Goal: Transaction & Acquisition: Book appointment/travel/reservation

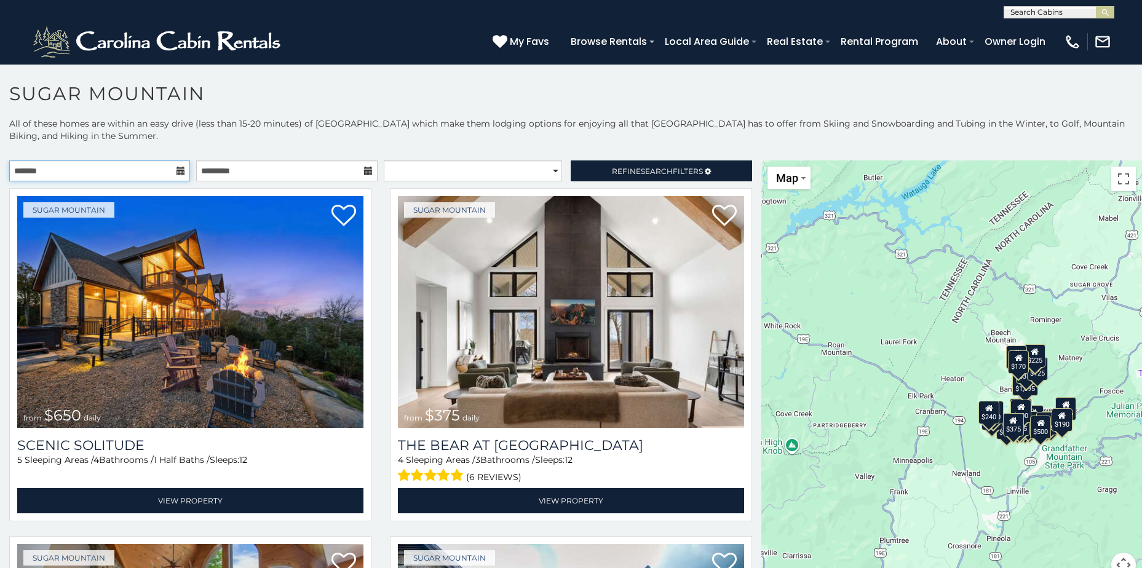
click at [140, 167] on input "text" at bounding box center [99, 170] width 181 height 21
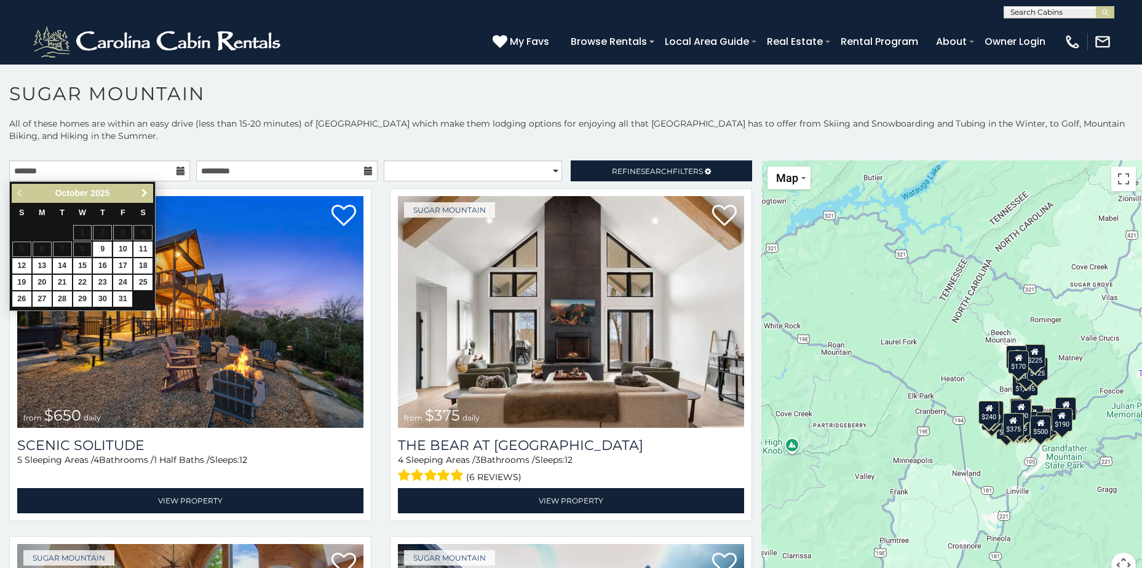
click at [143, 196] on span "Next" at bounding box center [145, 193] width 10 height 10
click at [61, 282] on link "23" at bounding box center [62, 282] width 19 height 15
type input "**********"
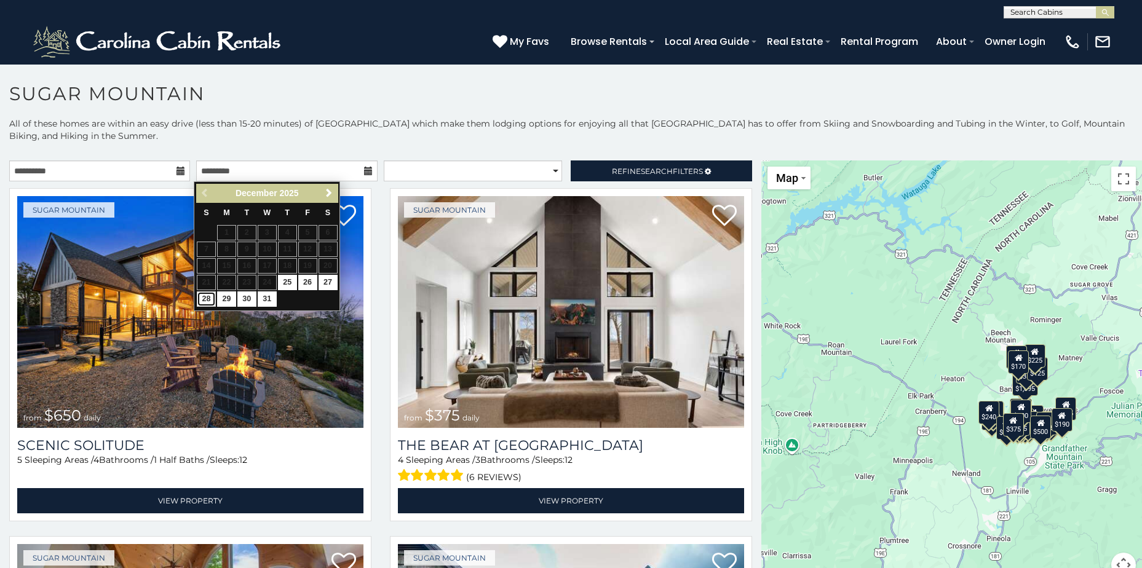
click at [210, 301] on link "28" at bounding box center [206, 298] width 19 height 15
type input "**********"
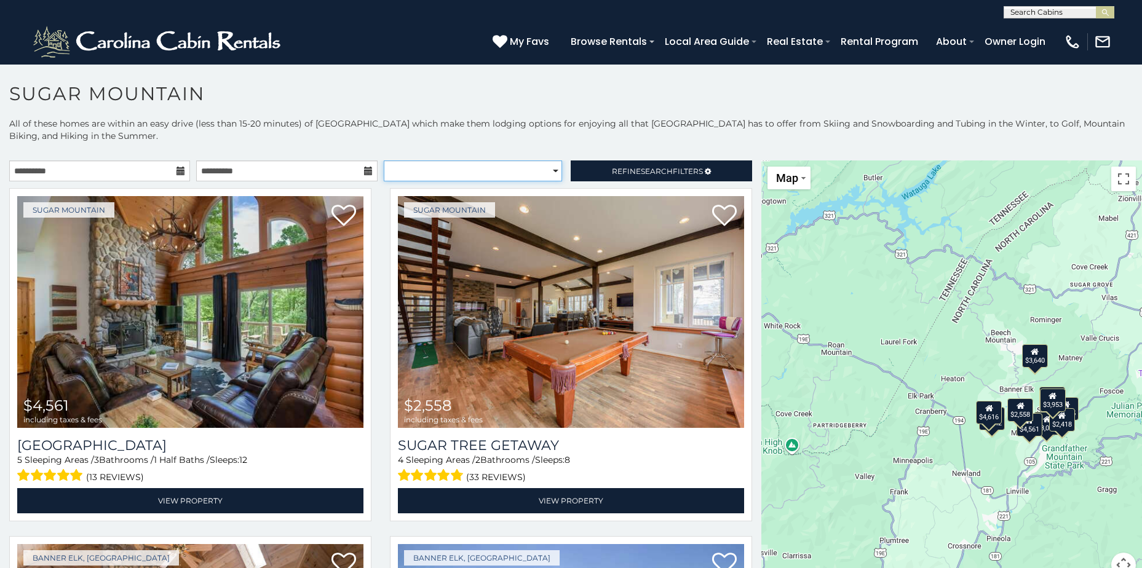
click at [526, 172] on select "**********" at bounding box center [473, 170] width 178 height 21
click at [628, 175] on span "Refine Search Filters" at bounding box center [657, 171] width 91 height 9
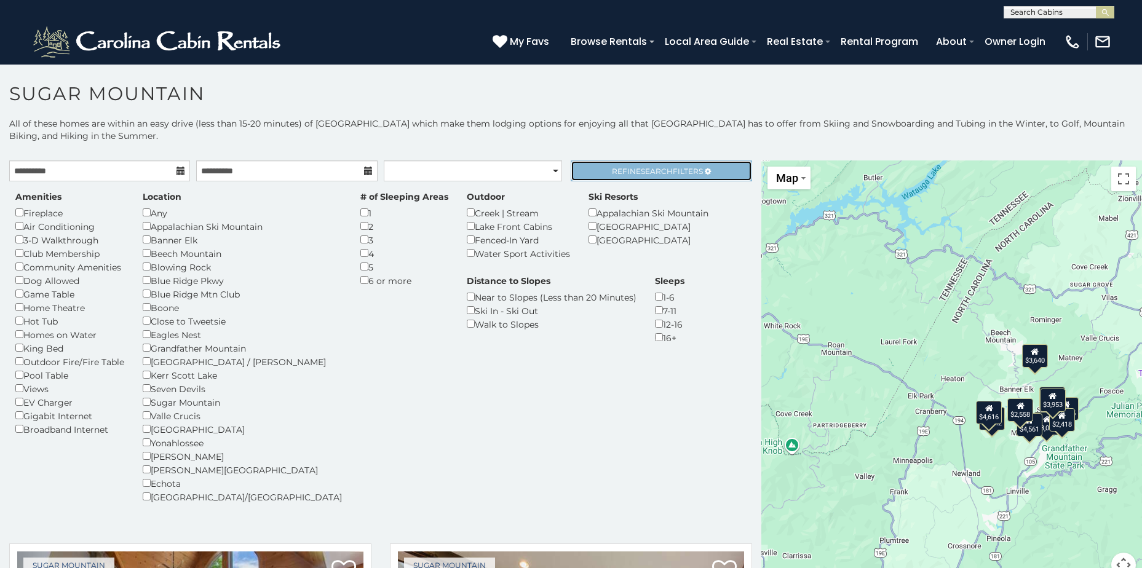
click at [612, 172] on span "Refine Search Filters" at bounding box center [657, 171] width 91 height 9
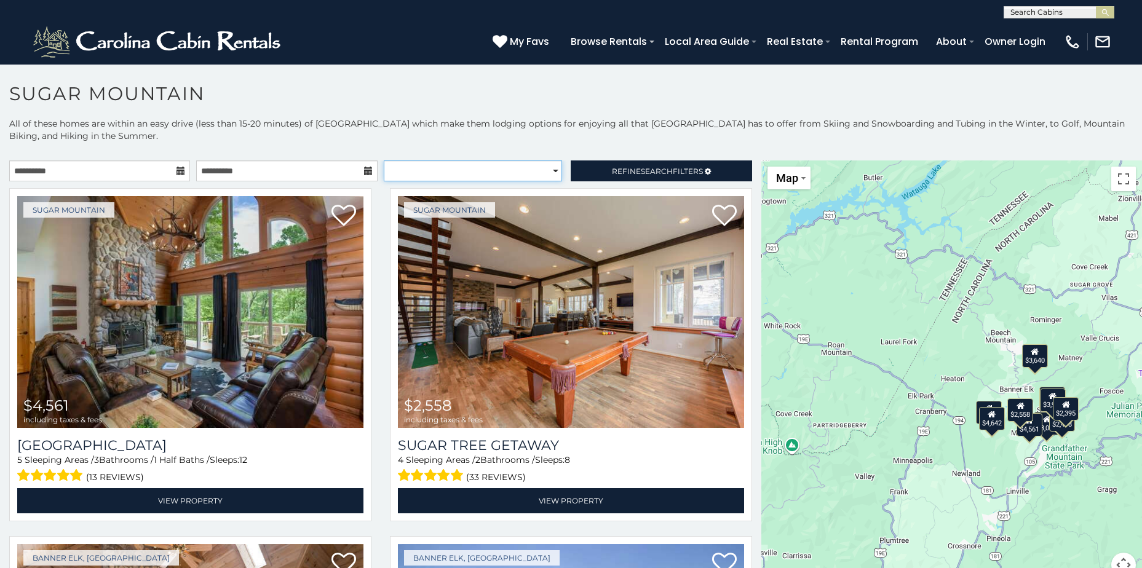
click at [477, 172] on select "**********" at bounding box center [473, 170] width 178 height 21
click at [590, 167] on link "Refine Search Filters" at bounding box center [660, 170] width 181 height 21
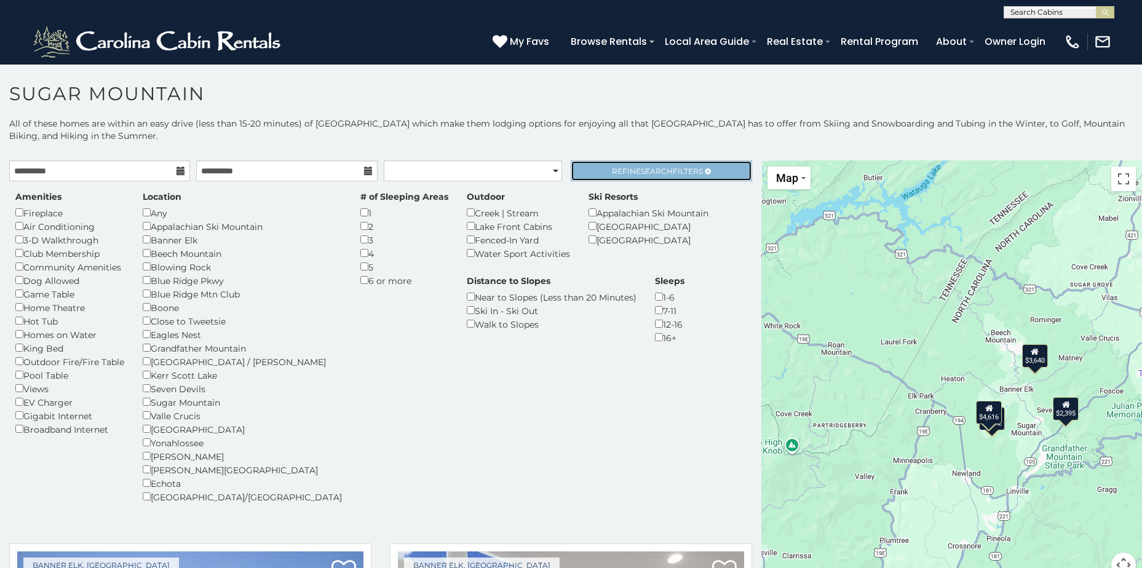
click at [641, 167] on span "Search" at bounding box center [657, 171] width 32 height 9
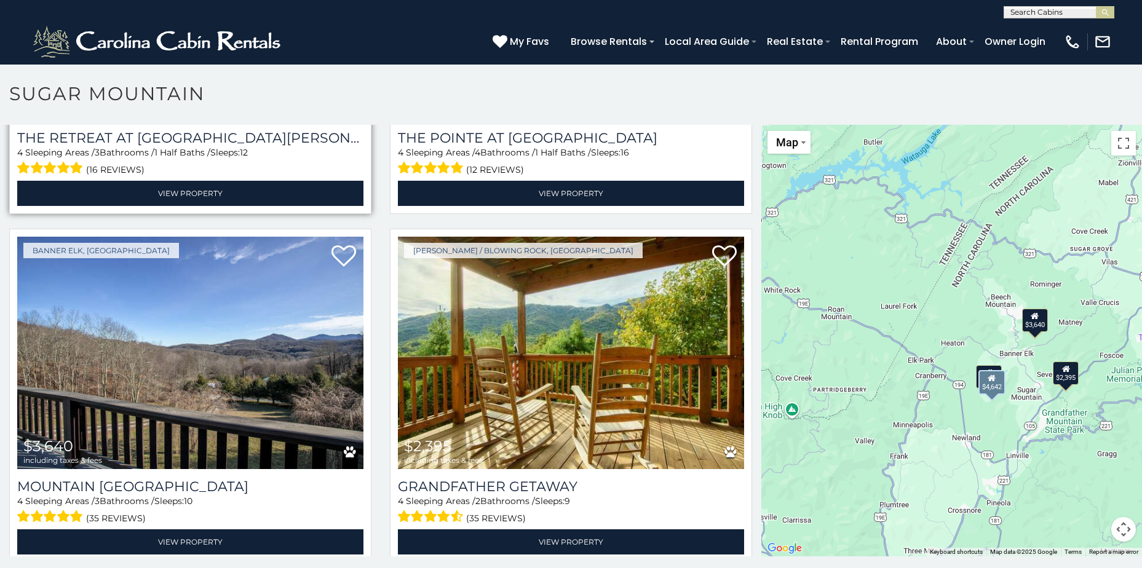
scroll to position [286, 0]
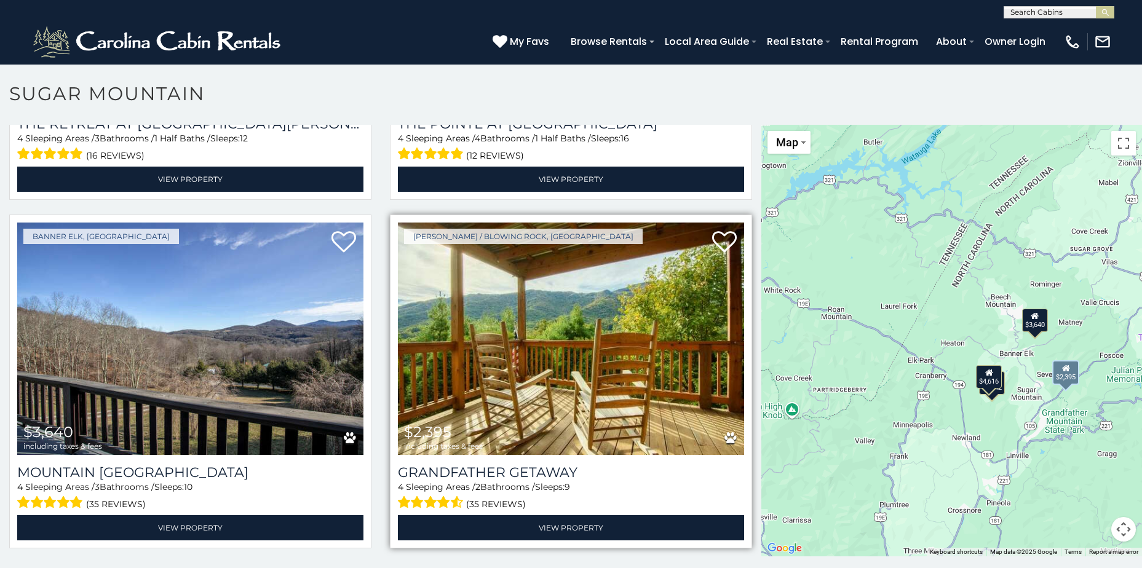
click at [462, 341] on img at bounding box center [571, 339] width 346 height 232
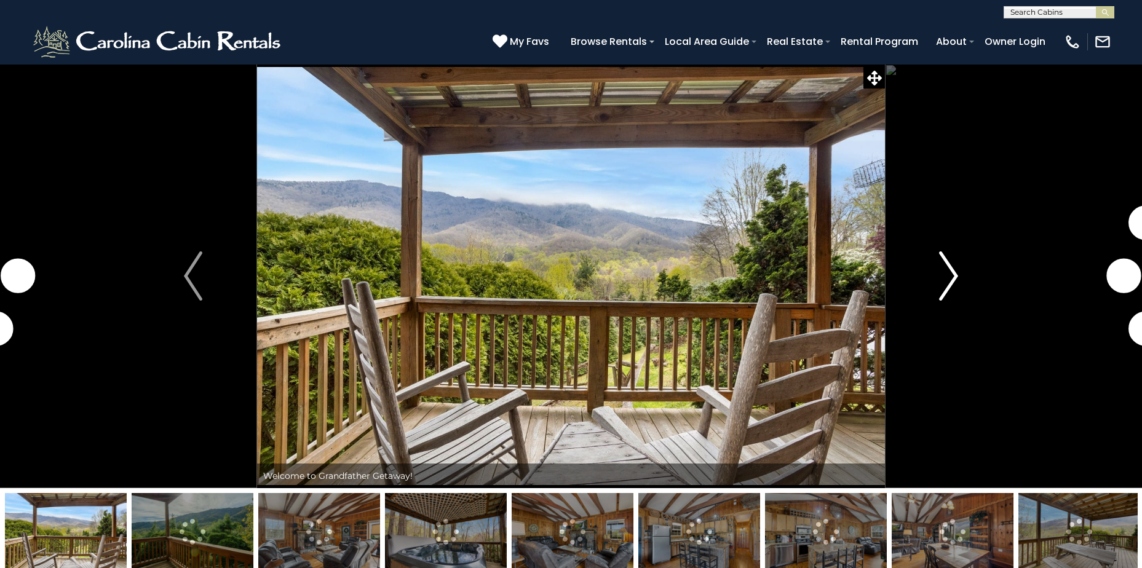
click at [950, 291] on img "Next" at bounding box center [948, 275] width 18 height 49
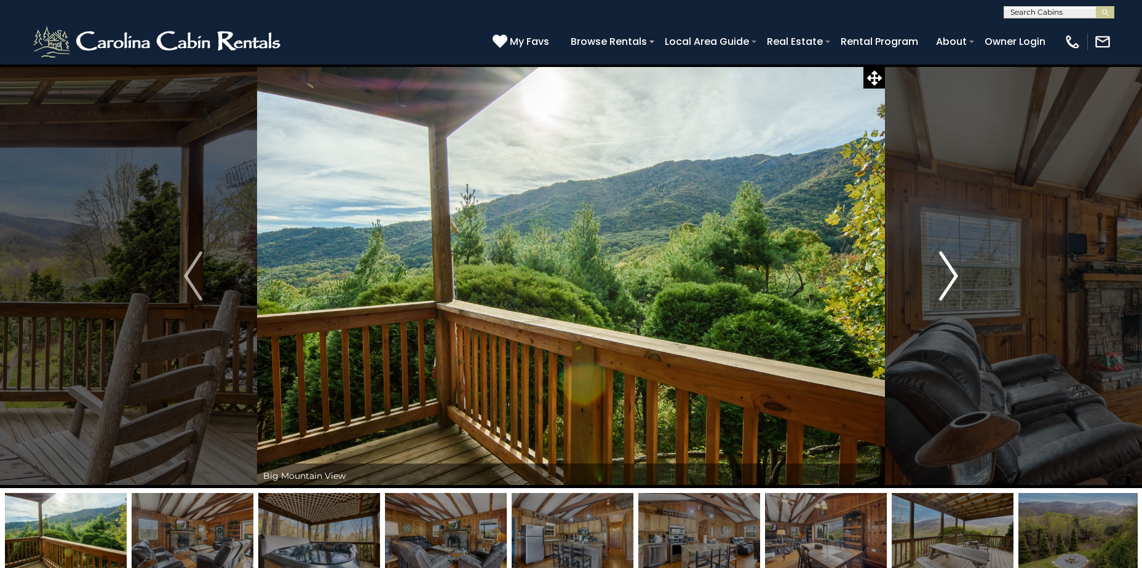
click at [950, 284] on img "Next" at bounding box center [948, 275] width 18 height 49
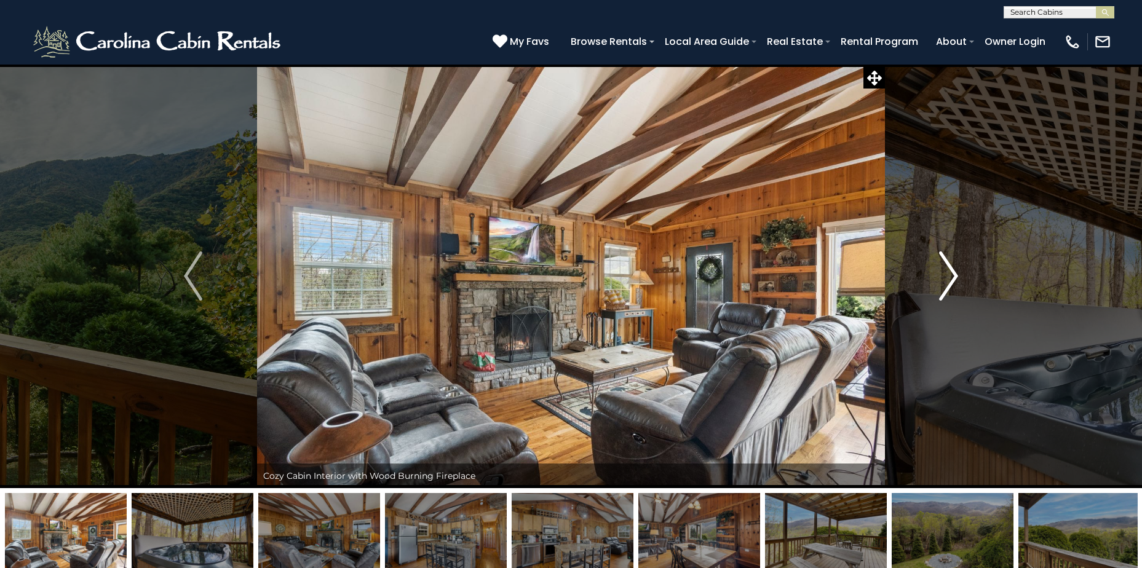
click at [950, 284] on img "Next" at bounding box center [948, 275] width 18 height 49
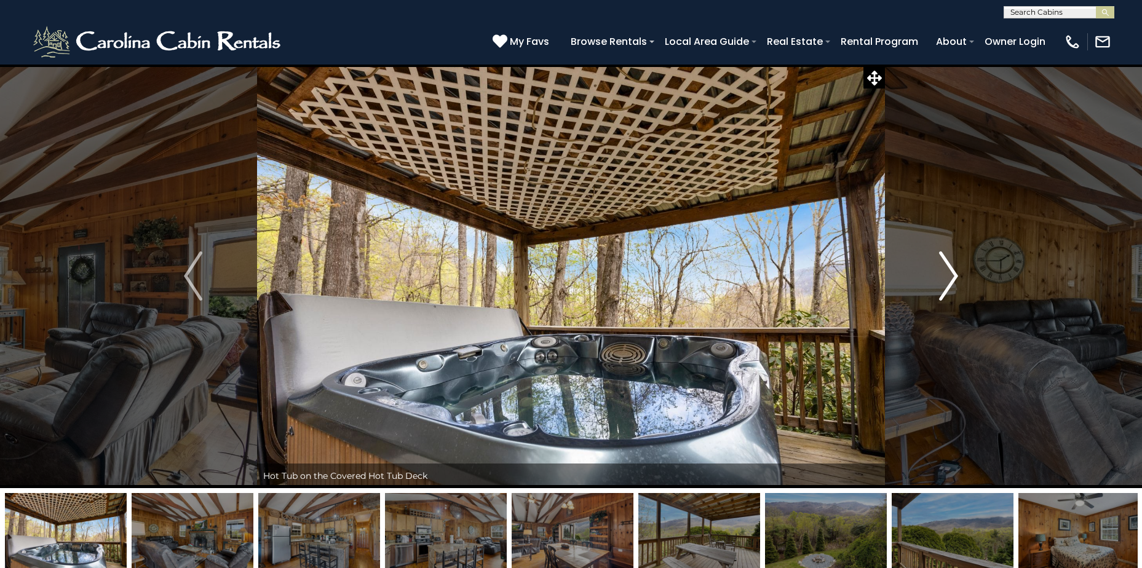
click at [950, 284] on img "Next" at bounding box center [948, 275] width 18 height 49
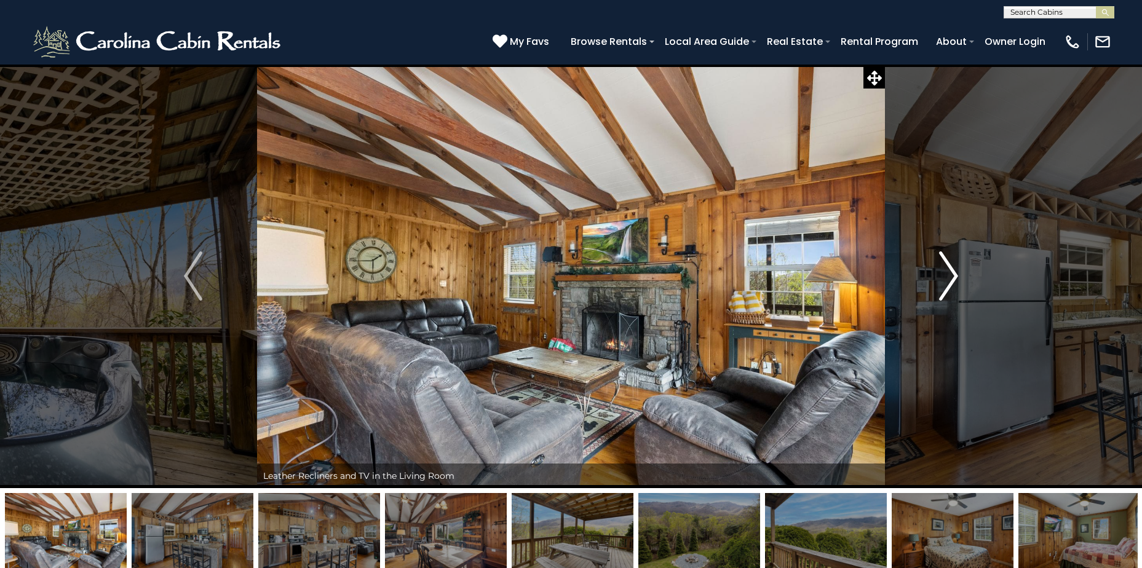
click at [950, 284] on img "Next" at bounding box center [948, 275] width 18 height 49
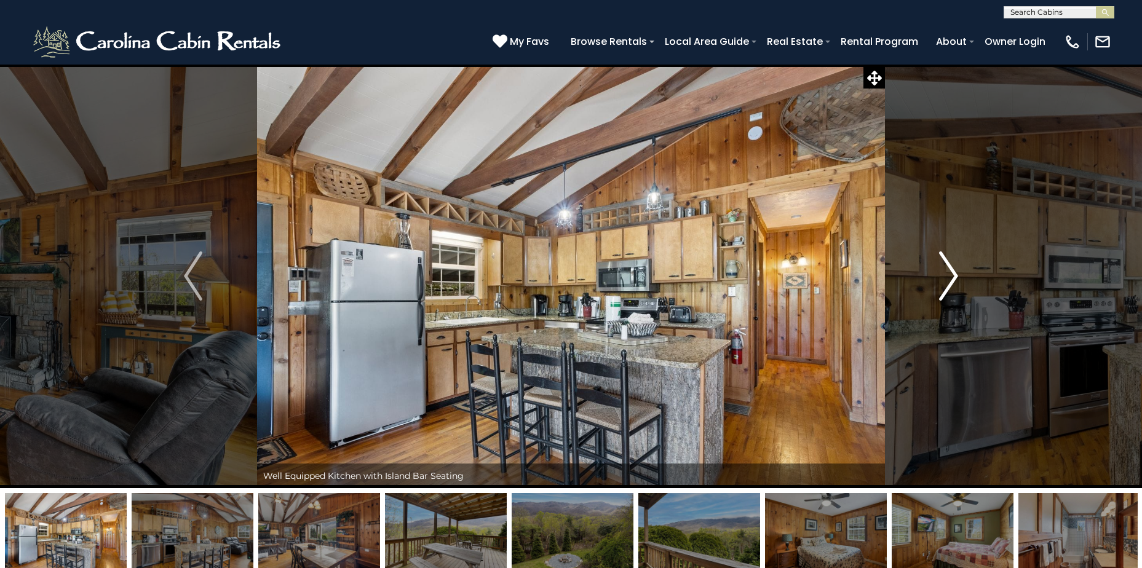
click at [950, 284] on img "Next" at bounding box center [948, 275] width 18 height 49
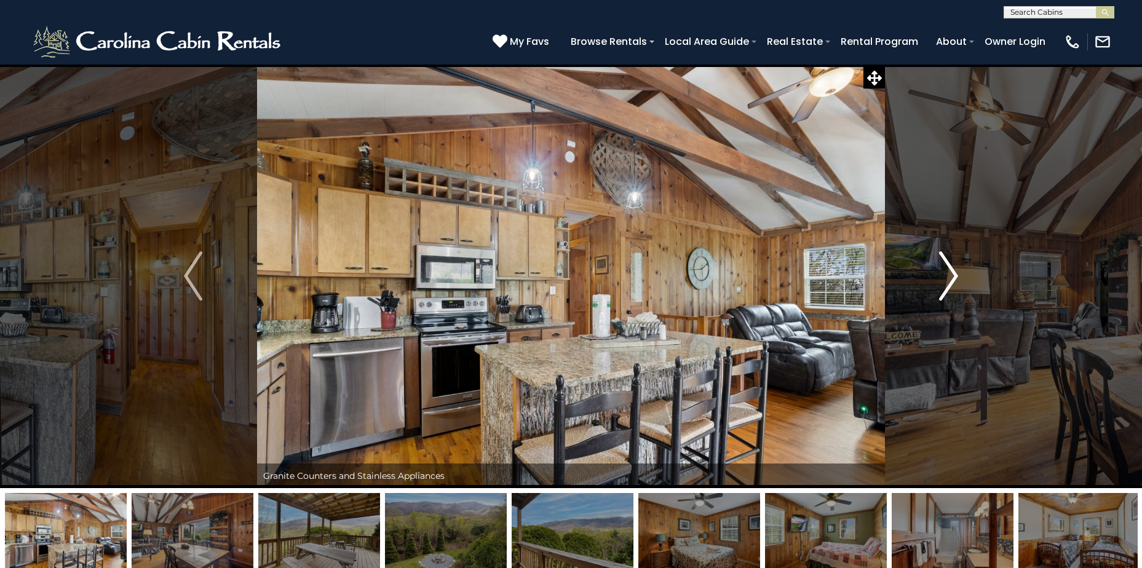
click at [950, 284] on img "Next" at bounding box center [948, 275] width 18 height 49
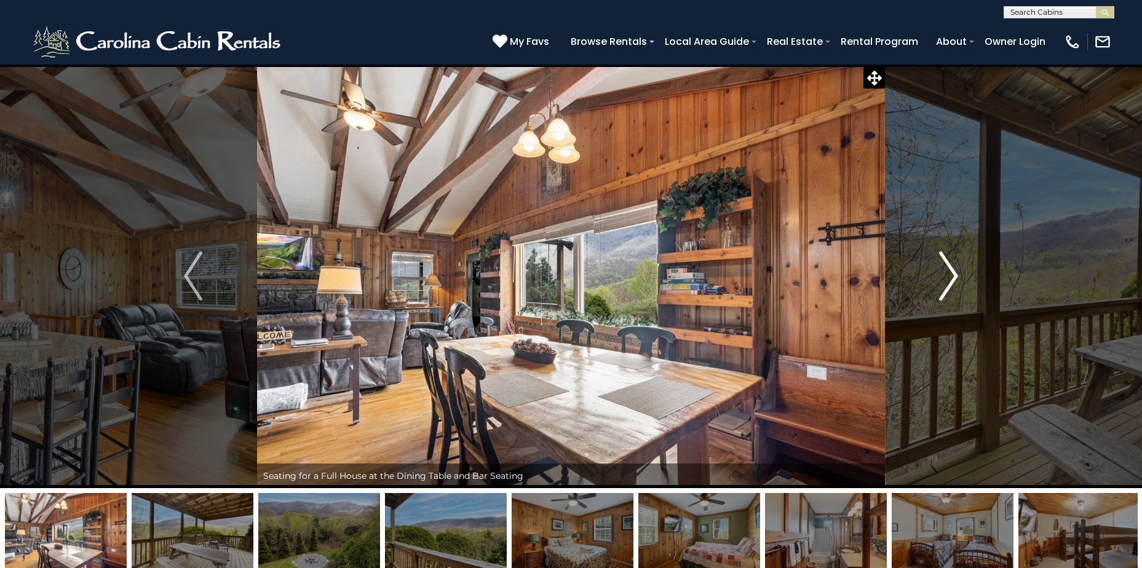
click at [950, 284] on img "Next" at bounding box center [948, 275] width 18 height 49
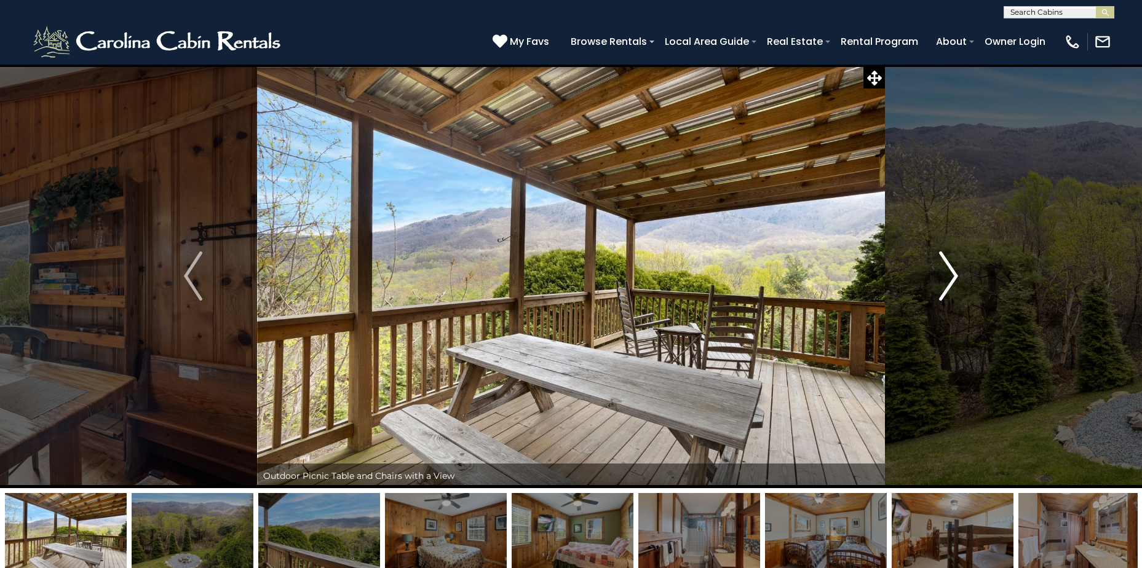
click at [950, 284] on img "Next" at bounding box center [948, 275] width 18 height 49
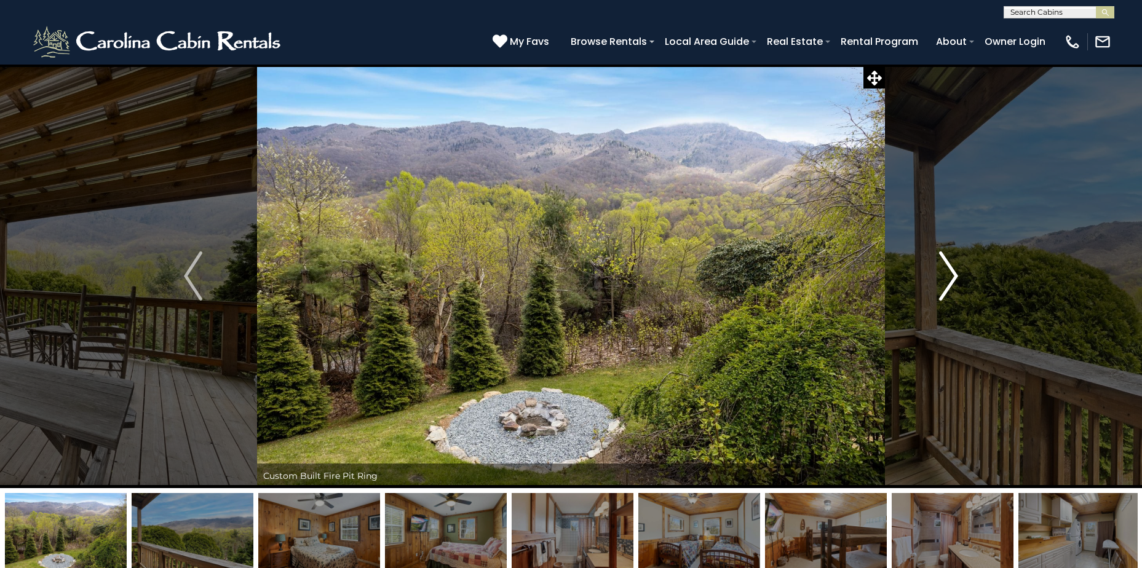
click at [950, 284] on img "Next" at bounding box center [948, 275] width 18 height 49
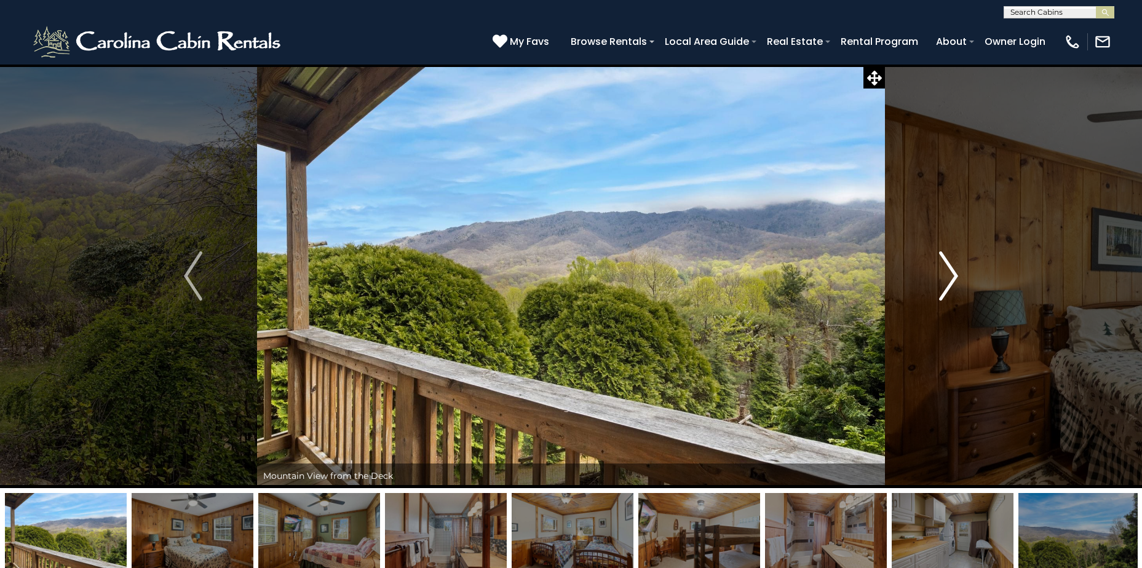
click at [950, 284] on img "Next" at bounding box center [948, 275] width 18 height 49
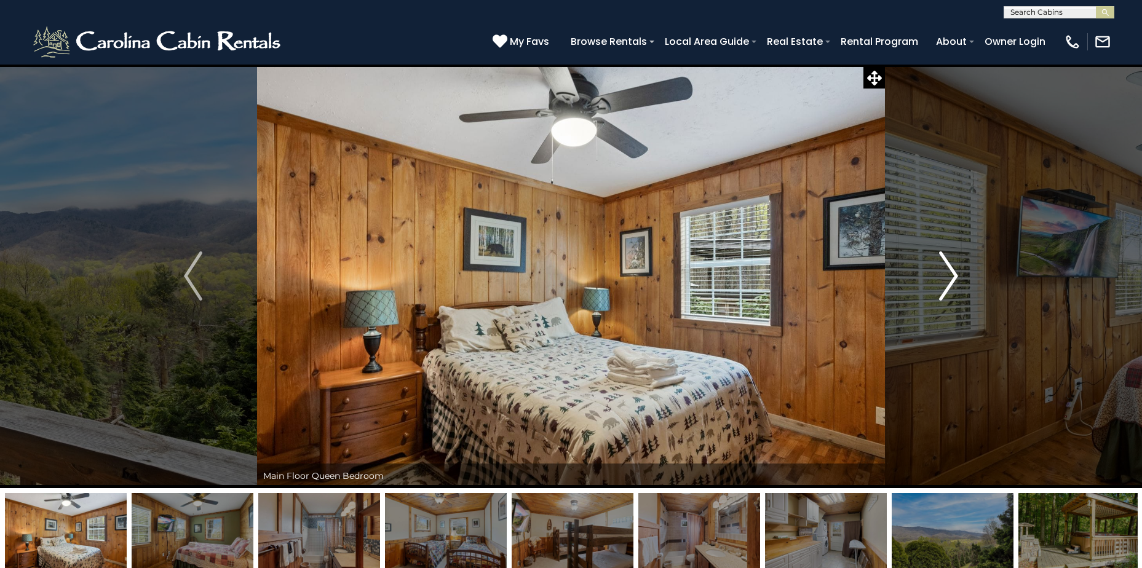
click at [950, 284] on img "Next" at bounding box center [948, 275] width 18 height 49
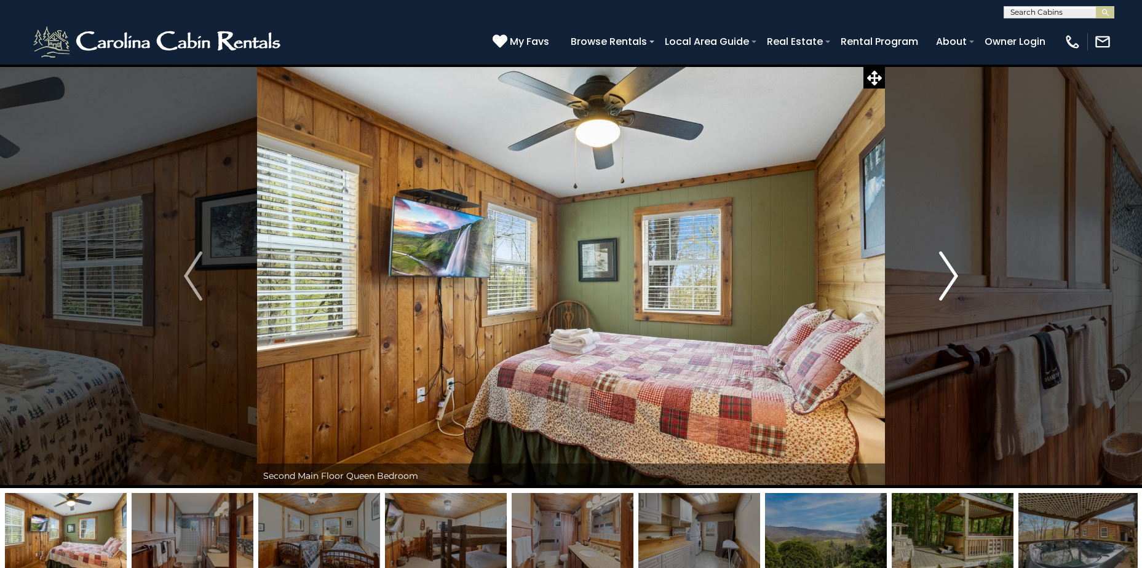
click at [950, 284] on img "Next" at bounding box center [948, 275] width 18 height 49
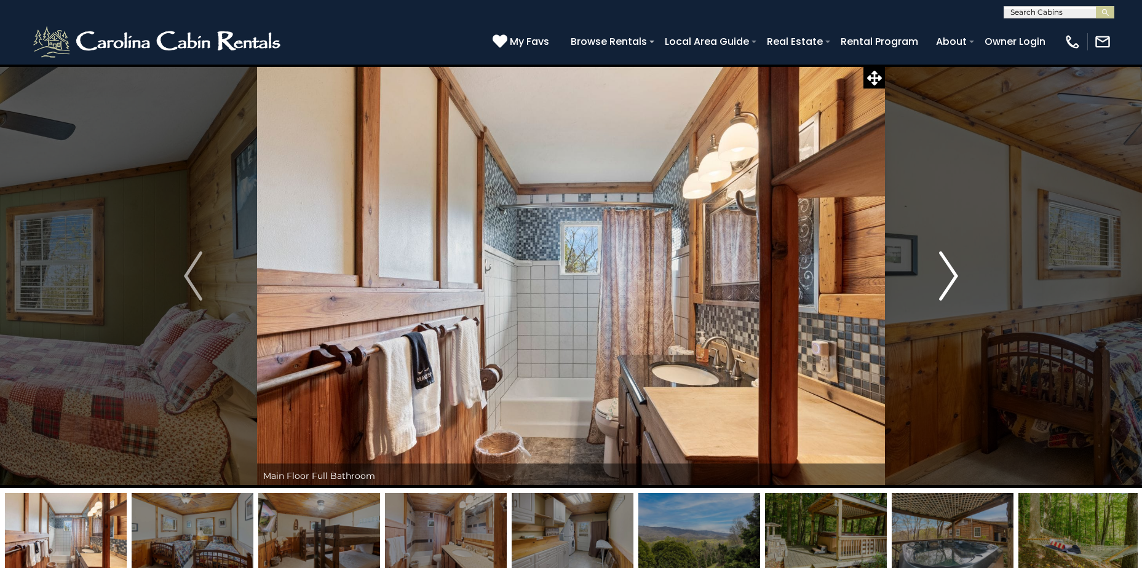
click at [950, 284] on img "Next" at bounding box center [948, 275] width 18 height 49
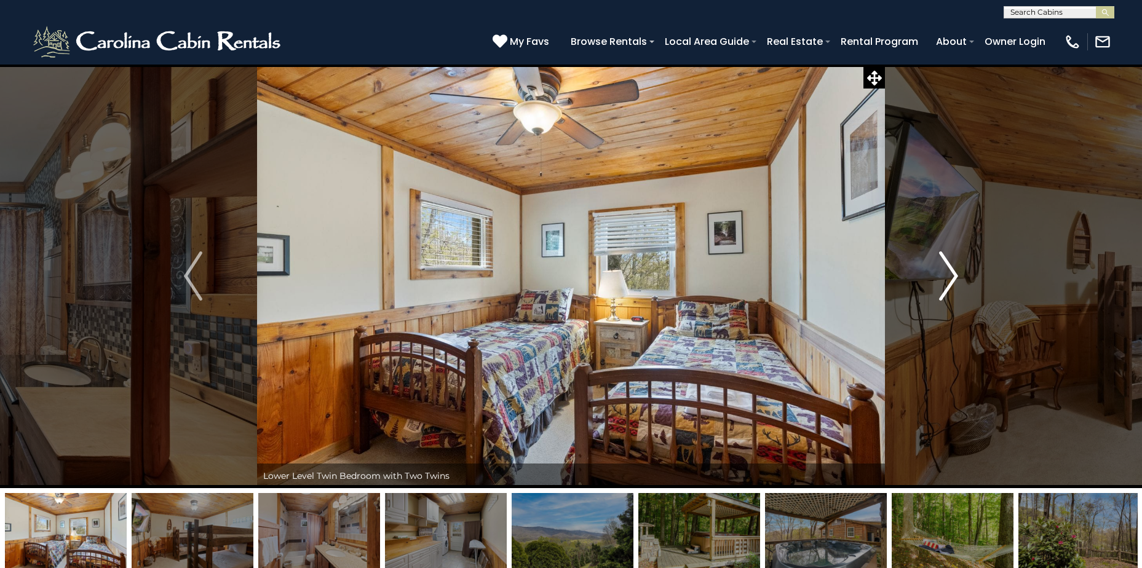
click at [950, 284] on img "Next" at bounding box center [948, 275] width 18 height 49
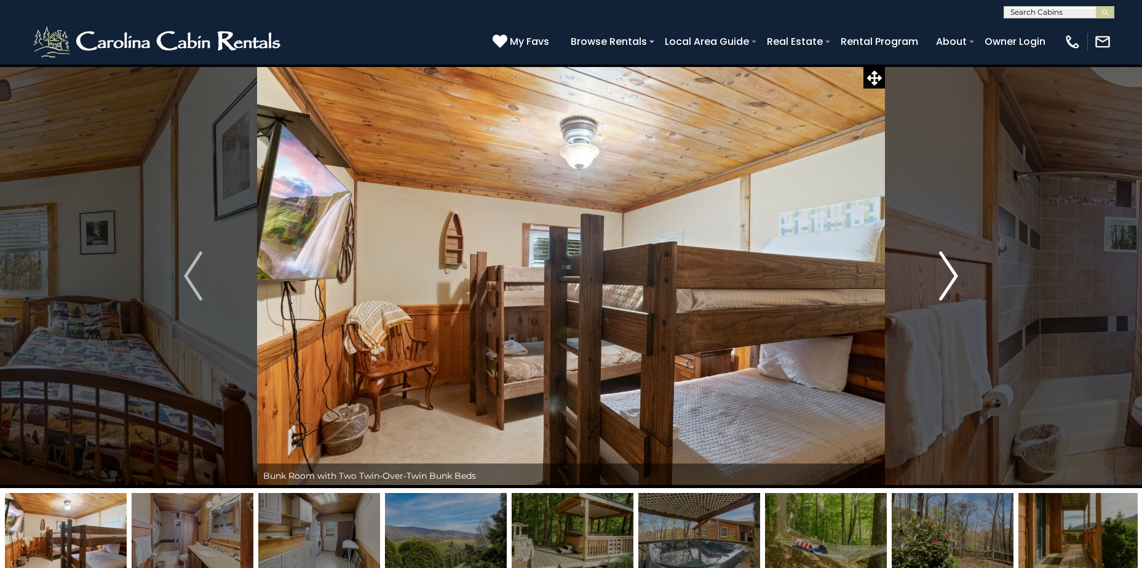
click at [950, 283] on img "Next" at bounding box center [948, 275] width 18 height 49
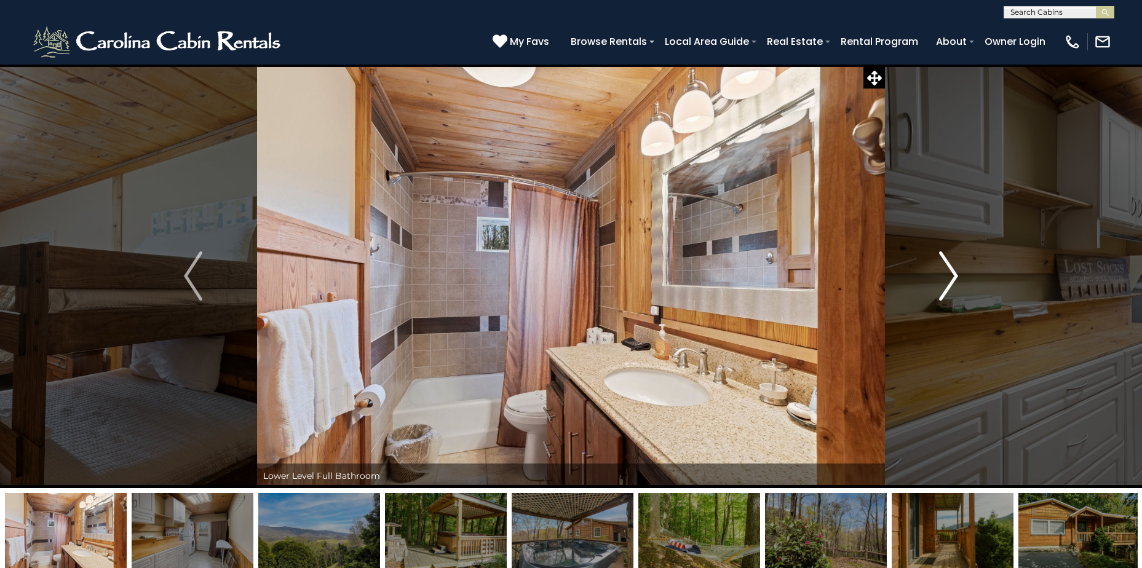
click at [950, 283] on img "Next" at bounding box center [948, 275] width 18 height 49
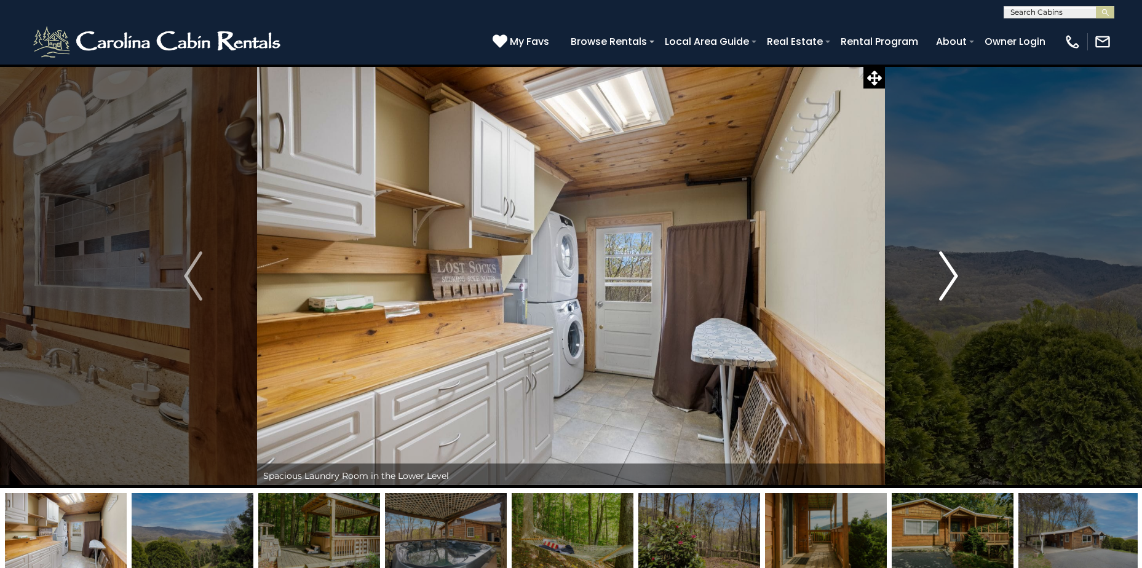
click at [950, 283] on img "Next" at bounding box center [948, 275] width 18 height 49
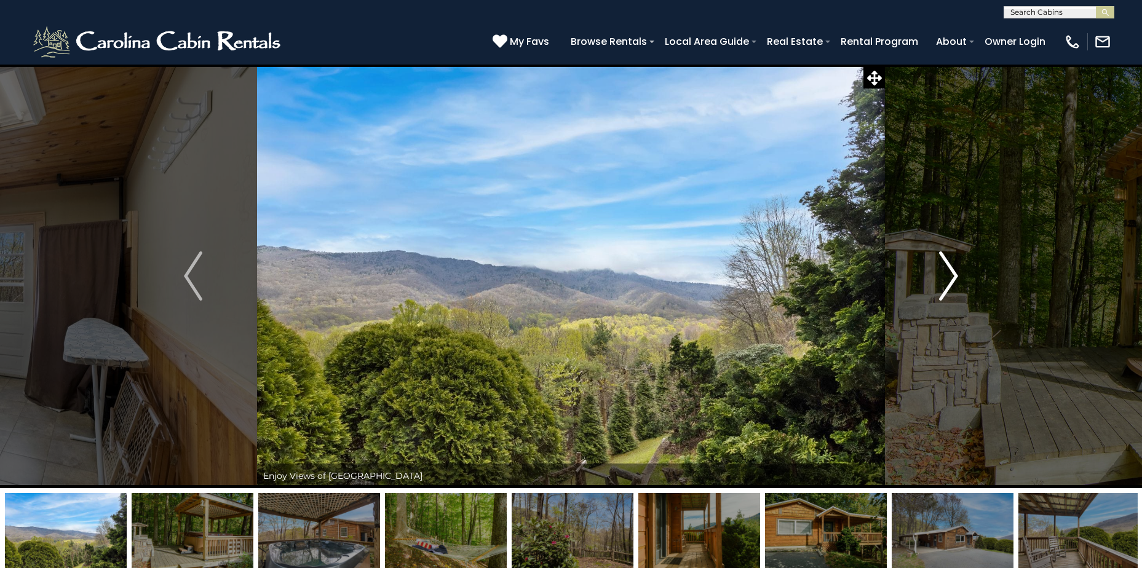
click at [950, 283] on img "Next" at bounding box center [948, 275] width 18 height 49
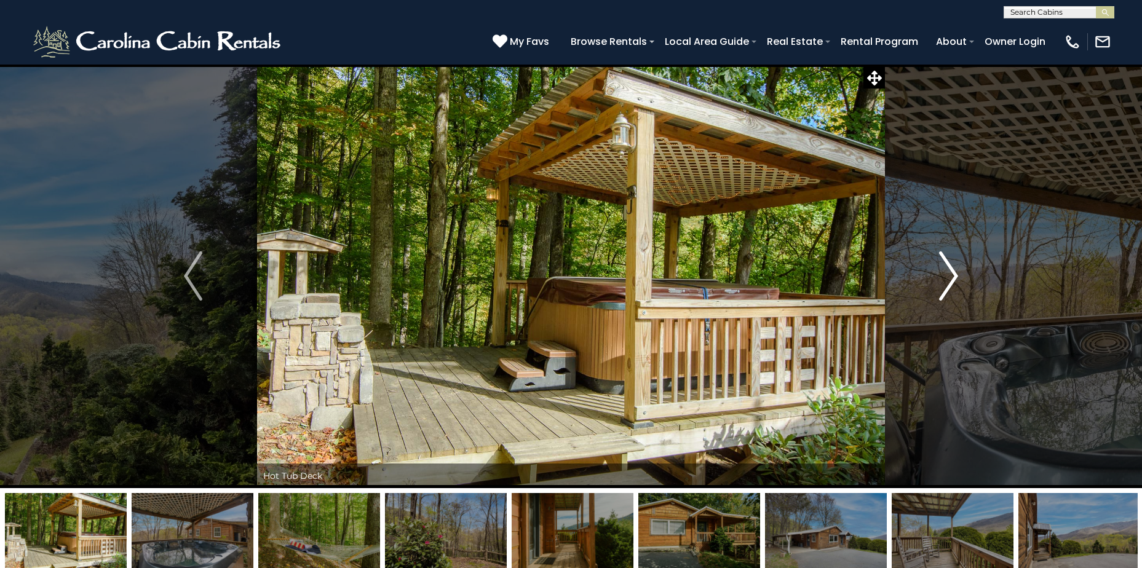
click at [950, 283] on img "Next" at bounding box center [948, 275] width 18 height 49
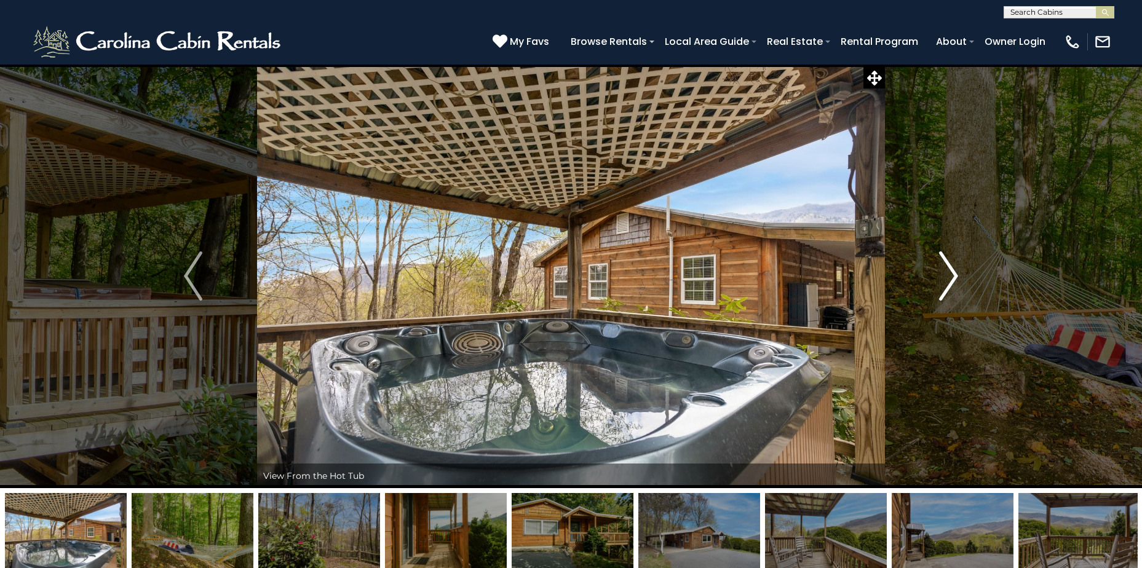
click at [950, 283] on img "Next" at bounding box center [948, 275] width 18 height 49
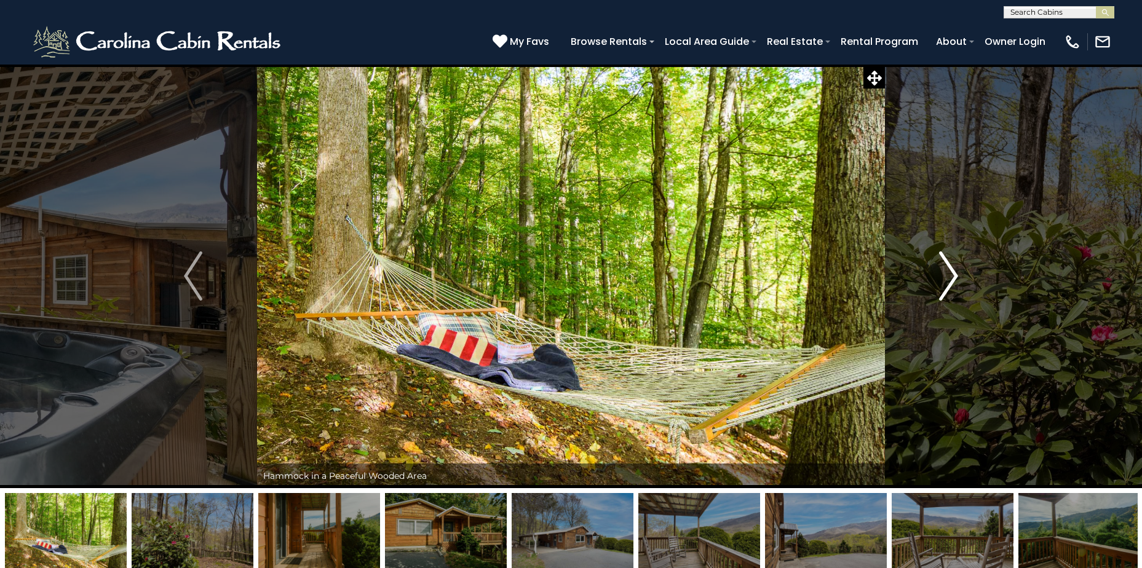
click at [950, 283] on img "Next" at bounding box center [948, 275] width 18 height 49
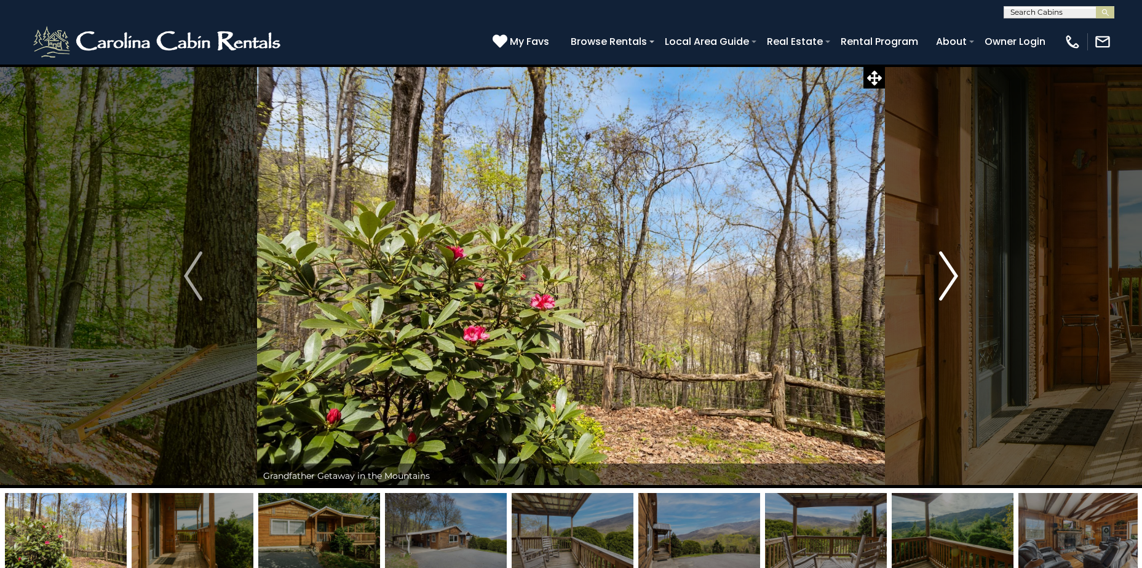
click at [950, 283] on img "Next" at bounding box center [948, 275] width 18 height 49
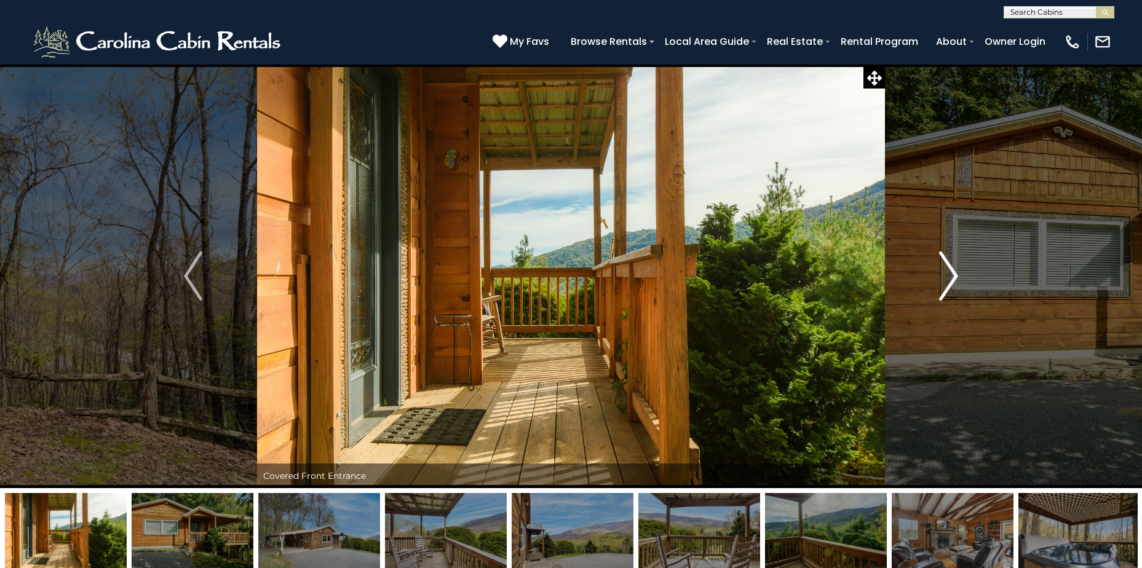
click at [950, 283] on img "Next" at bounding box center [948, 275] width 18 height 49
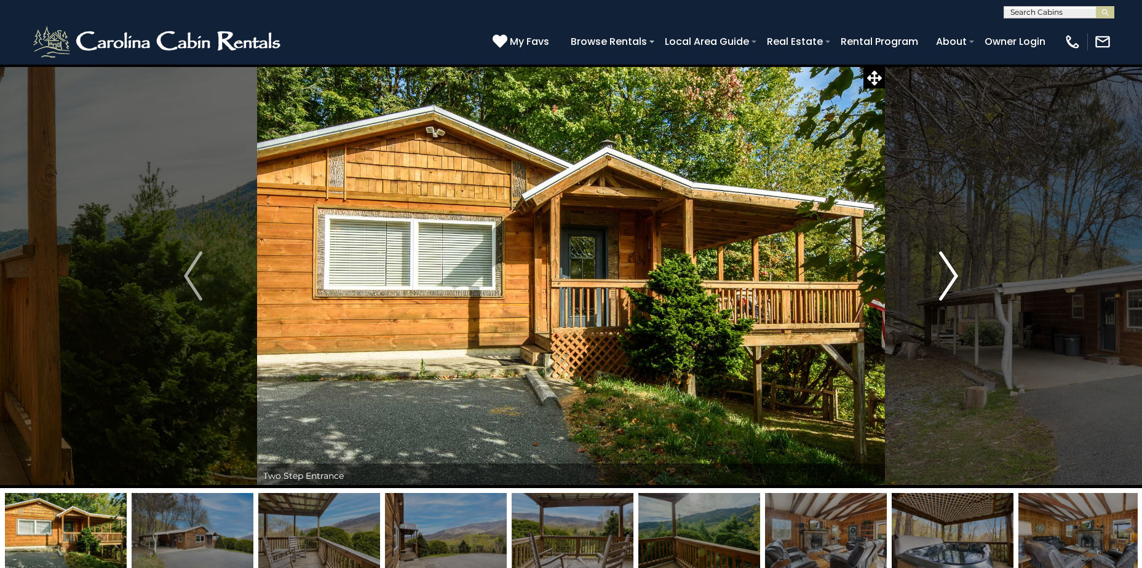
click at [950, 283] on img "Next" at bounding box center [948, 275] width 18 height 49
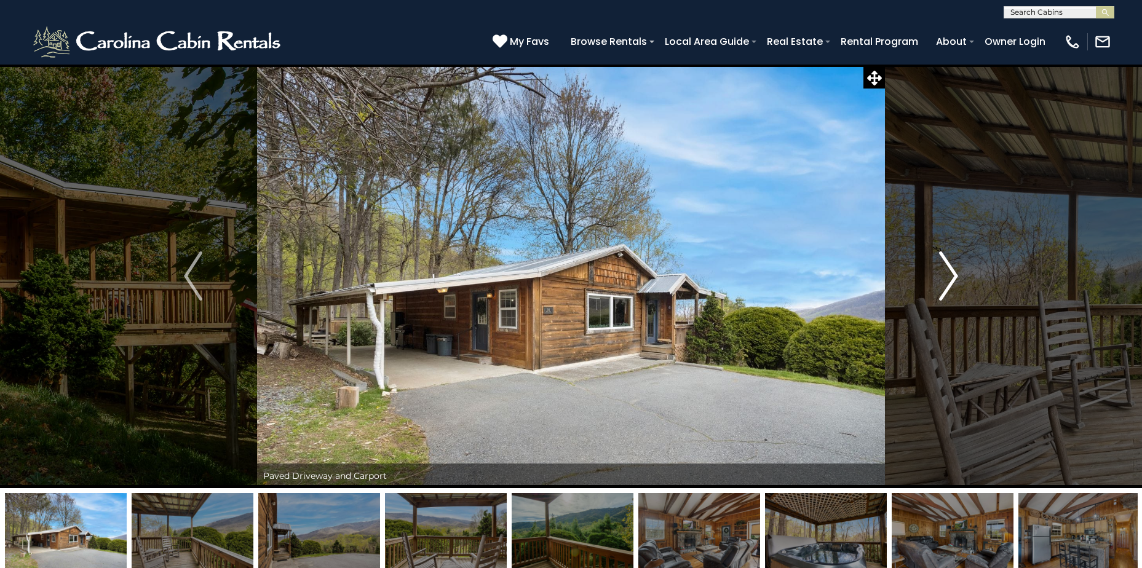
click at [950, 283] on img "Next" at bounding box center [948, 275] width 18 height 49
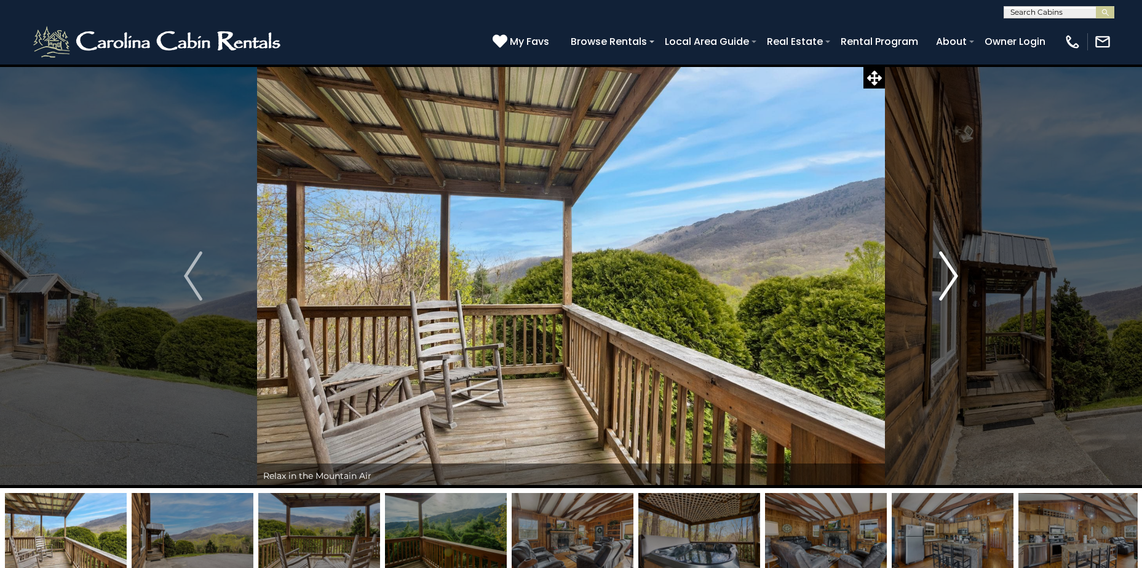
click at [950, 283] on img "Next" at bounding box center [948, 275] width 18 height 49
